Goal: Book appointment/travel/reservation

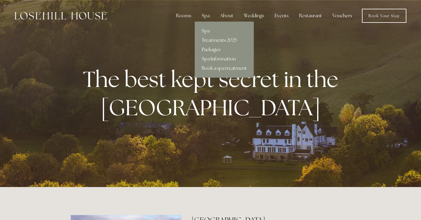
click at [211, 48] on link "Packages" at bounding box center [224, 49] width 59 height 9
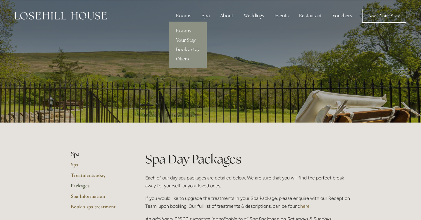
click at [186, 48] on link "Book a stay" at bounding box center [188, 49] width 38 height 9
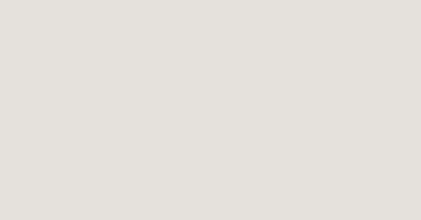
scroll to position [188, 0]
